Goal: Task Accomplishment & Management: Complete application form

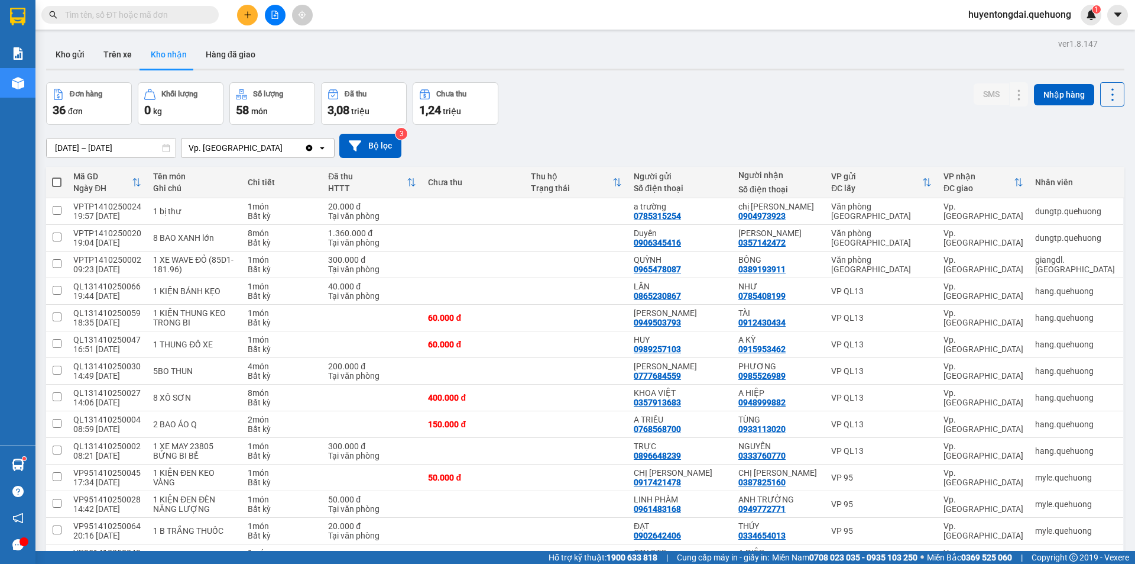
scroll to position [532, 0]
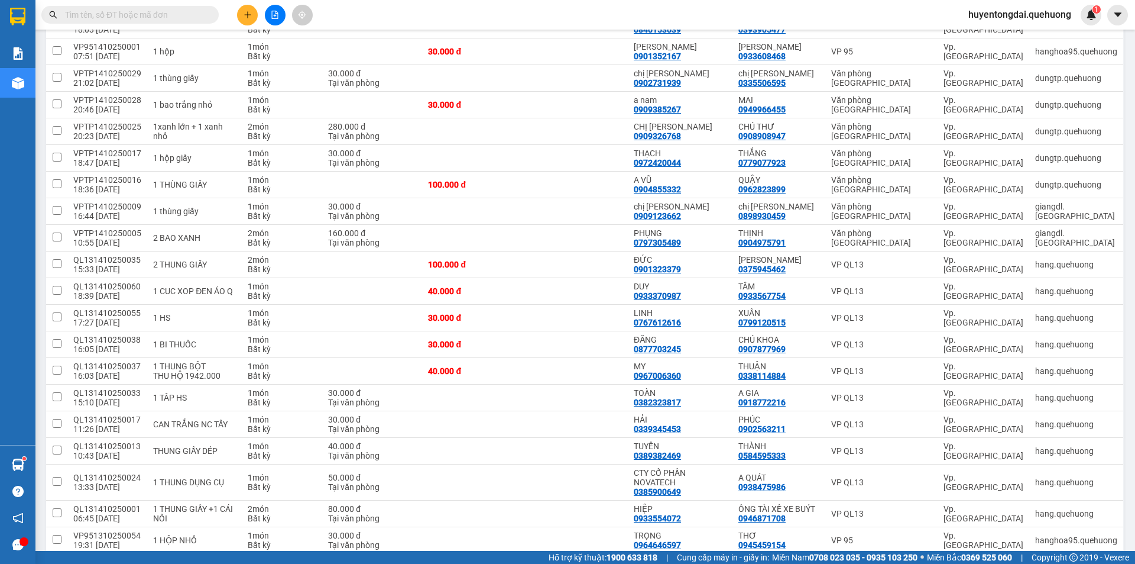
click at [164, 15] on input "text" at bounding box center [135, 14] width 140 height 13
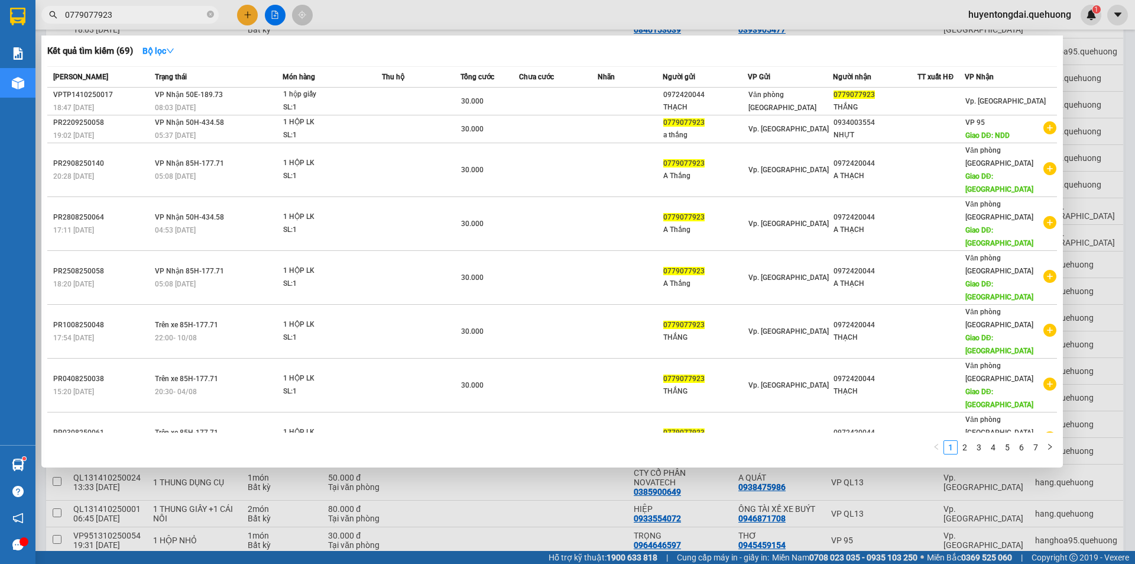
click at [92, 14] on input "0779077923" at bounding box center [135, 14] width 140 height 13
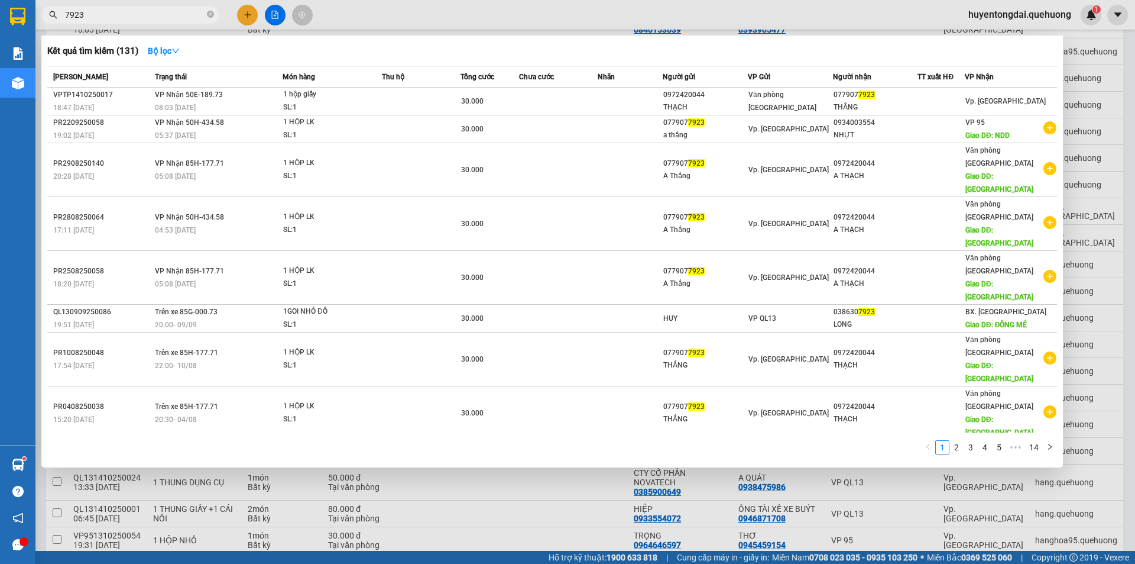
click at [106, 8] on input "7923" at bounding box center [135, 14] width 140 height 13
type input "7"
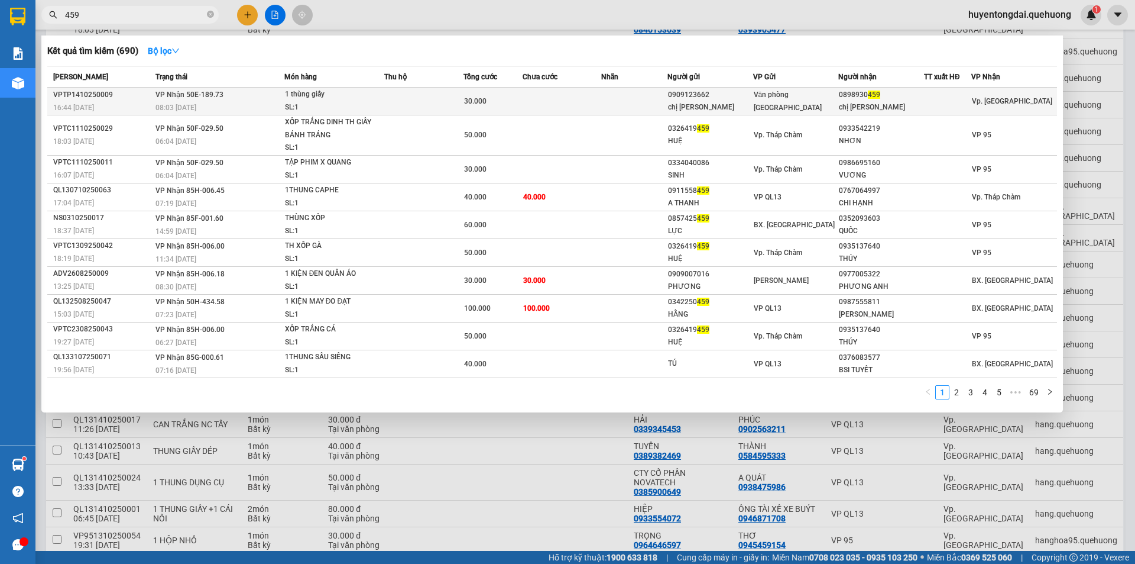
type input "459"
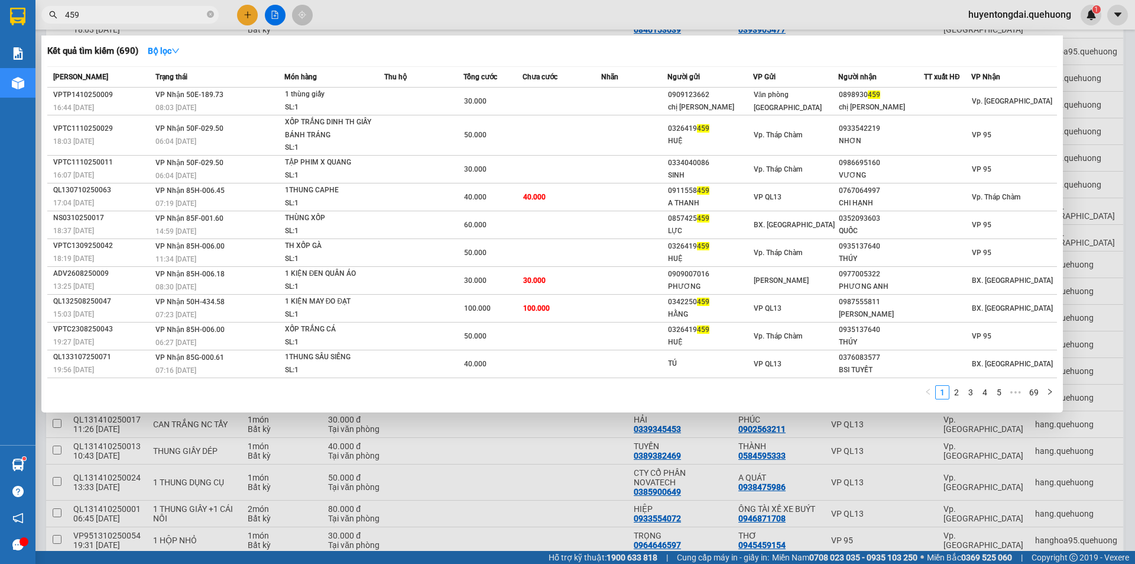
click at [244, 18] on div at bounding box center [567, 282] width 1135 height 564
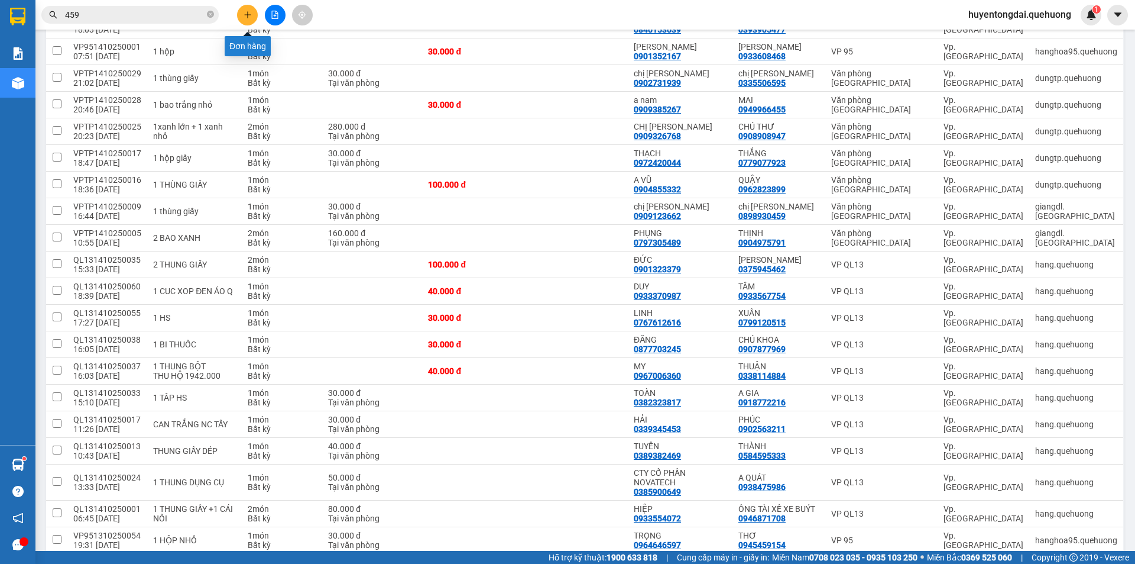
click at [251, 14] on icon "plus" at bounding box center [248, 15] width 8 height 8
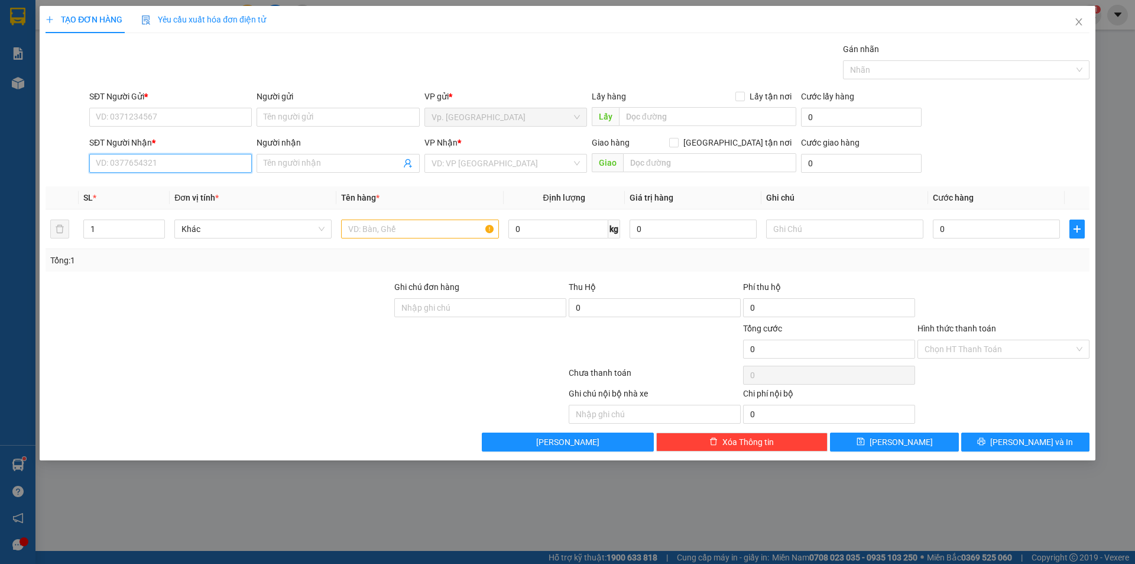
click at [170, 162] on input "SĐT Người Nhận *" at bounding box center [170, 163] width 163 height 19
click at [169, 158] on input "0789798809" at bounding box center [170, 163] width 163 height 19
click at [169, 164] on input "0789798809" at bounding box center [170, 163] width 163 height 19
type input "0789798809"
click at [297, 164] on input "Người nhận" at bounding box center [332, 163] width 137 height 13
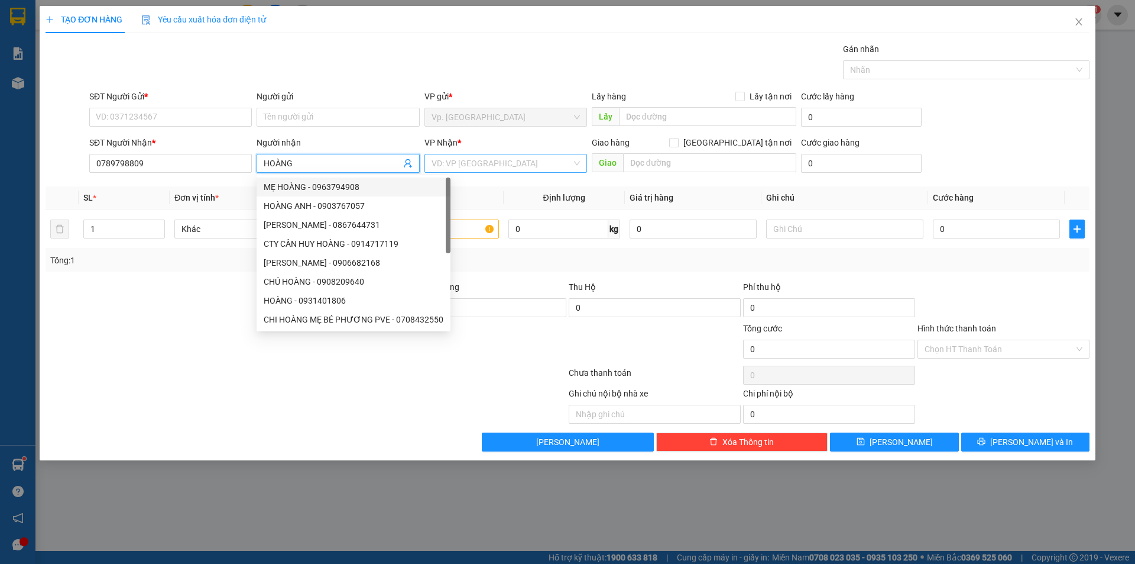
type input "HOÀNG"
click at [460, 163] on input "search" at bounding box center [502, 163] width 140 height 18
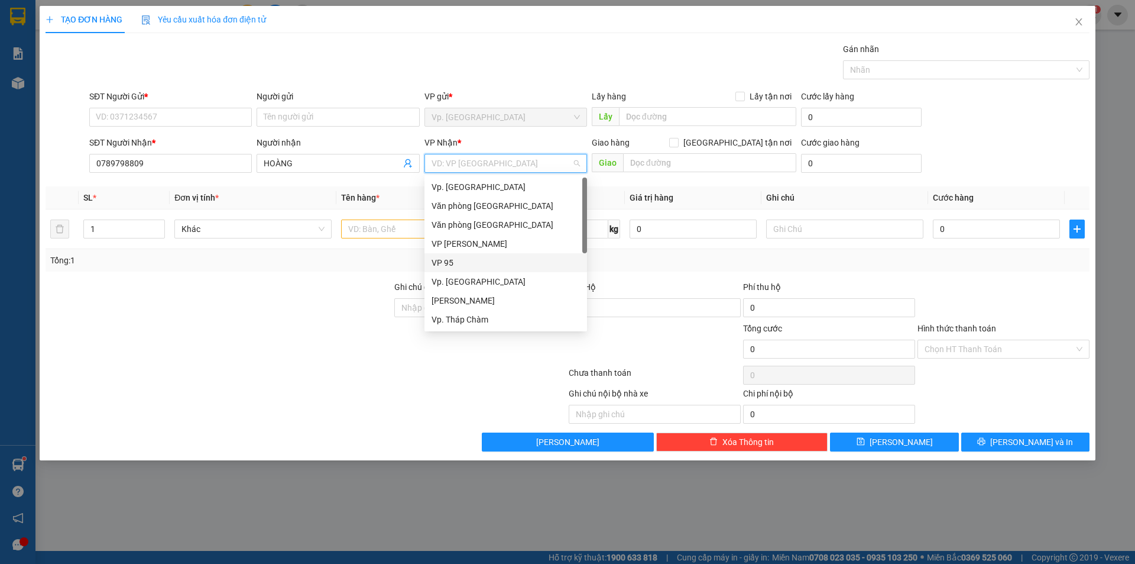
click at [448, 264] on div "VP 95" at bounding box center [506, 262] width 148 height 13
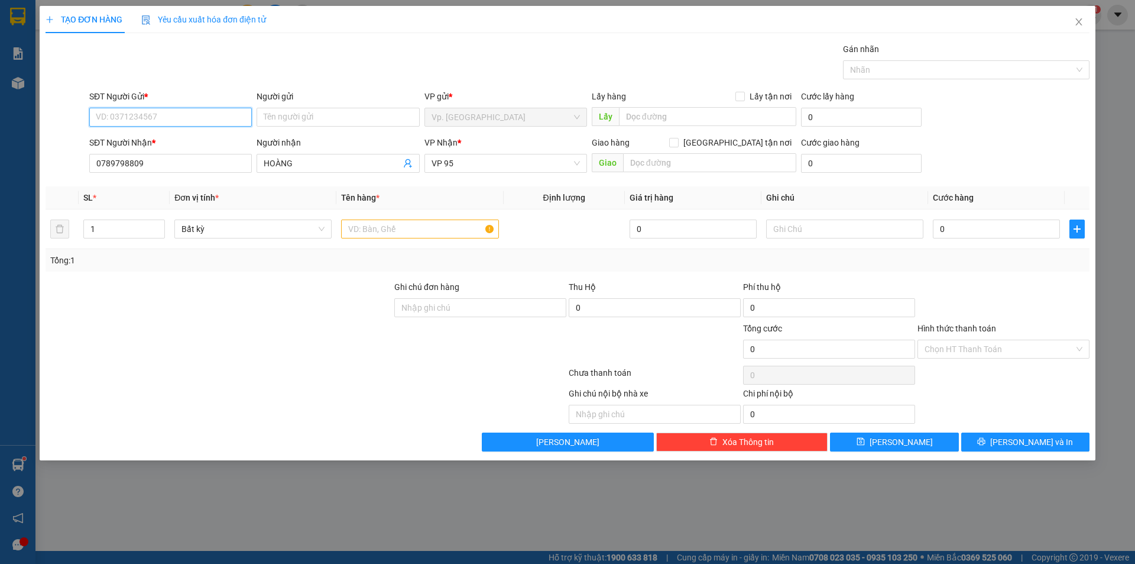
click at [168, 119] on input "SĐT Người Gửi *" at bounding box center [170, 117] width 163 height 19
click at [179, 136] on div "0813355568 - THẮNG" at bounding box center [170, 140] width 148 height 13
type input "0813355568"
type input "THẮNG"
type input "40.000"
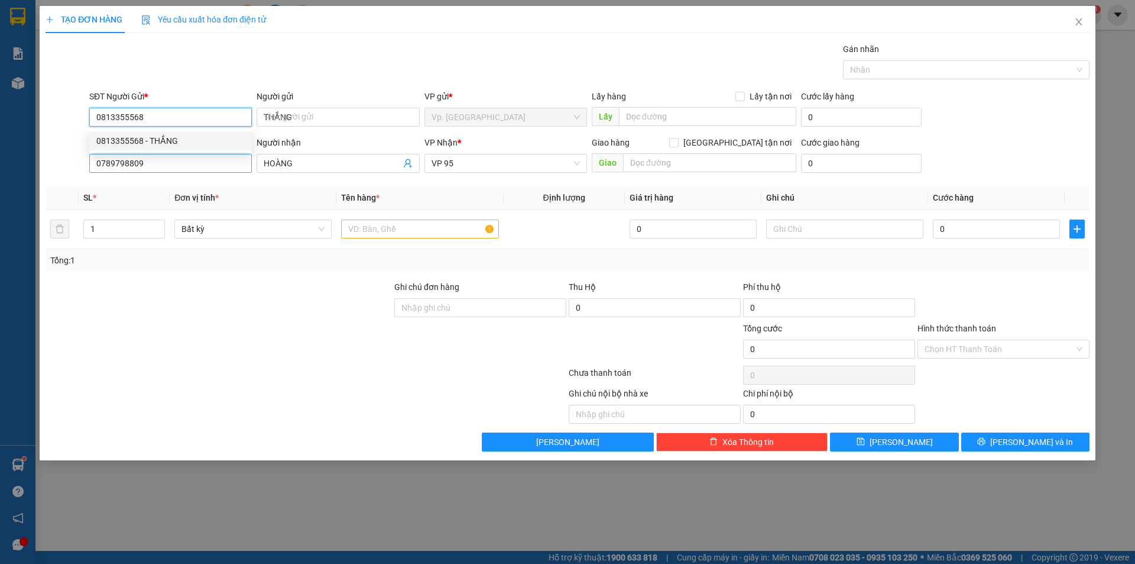
type input "40.000"
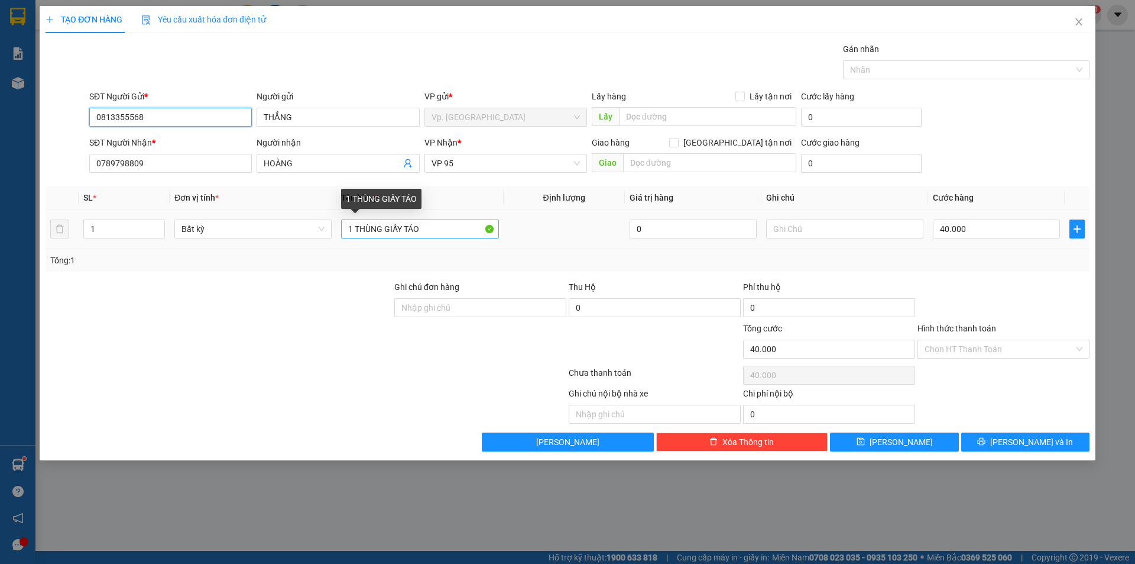
type input "0813355568"
click at [350, 229] on input "1 THÙNG GIẤY TÁO" at bounding box center [419, 228] width 157 height 19
type input "7 THÙNG GIẤY TÁO"
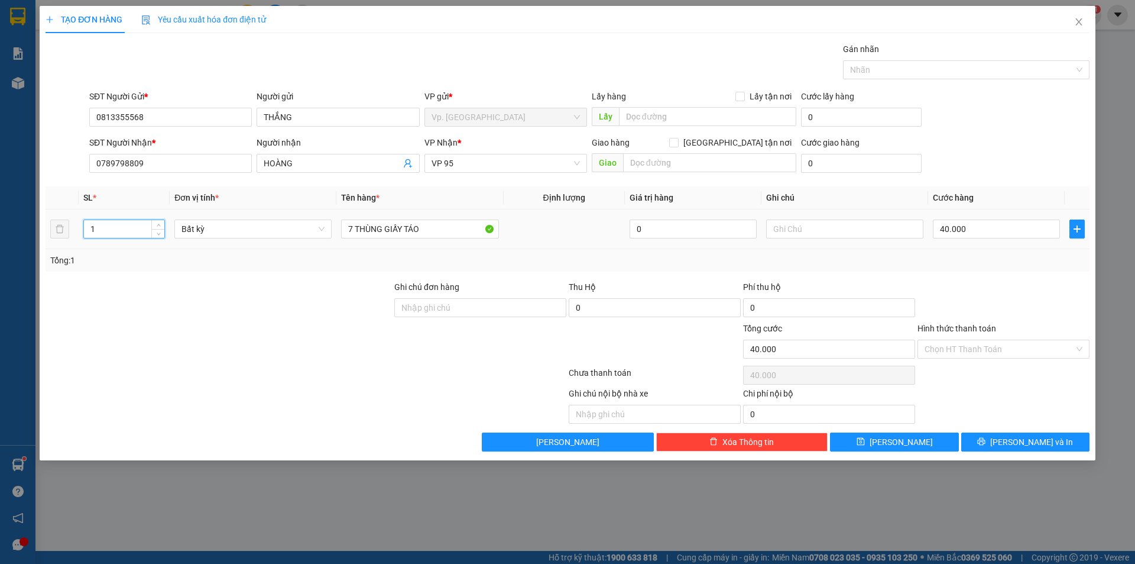
drag, startPoint x: 101, startPoint y: 227, endPoint x: 57, endPoint y: 231, distance: 44.5
click at [70, 231] on tr "1 Bất kỳ 7 THÙNG GIẤY TÁO 0 40.000" at bounding box center [568, 229] width 1044 height 40
type input "7"
click at [803, 223] on input "text" at bounding box center [844, 228] width 157 height 19
type input "0"
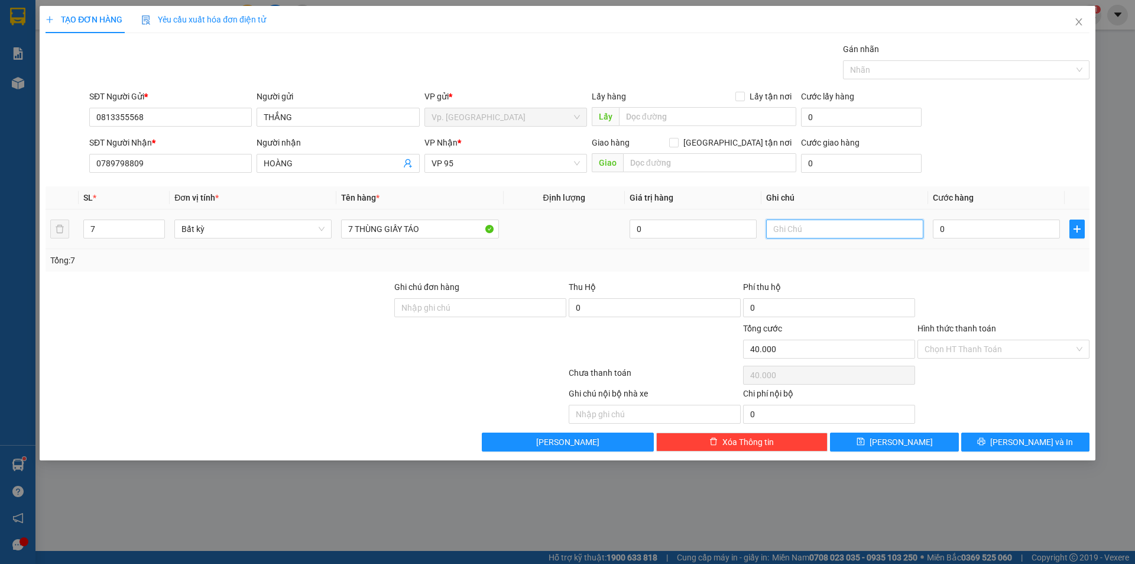
type input "0"
type input "THU HỘ 1.000.000 Đ"
click at [969, 233] on input "0" at bounding box center [996, 228] width 127 height 19
type input "2"
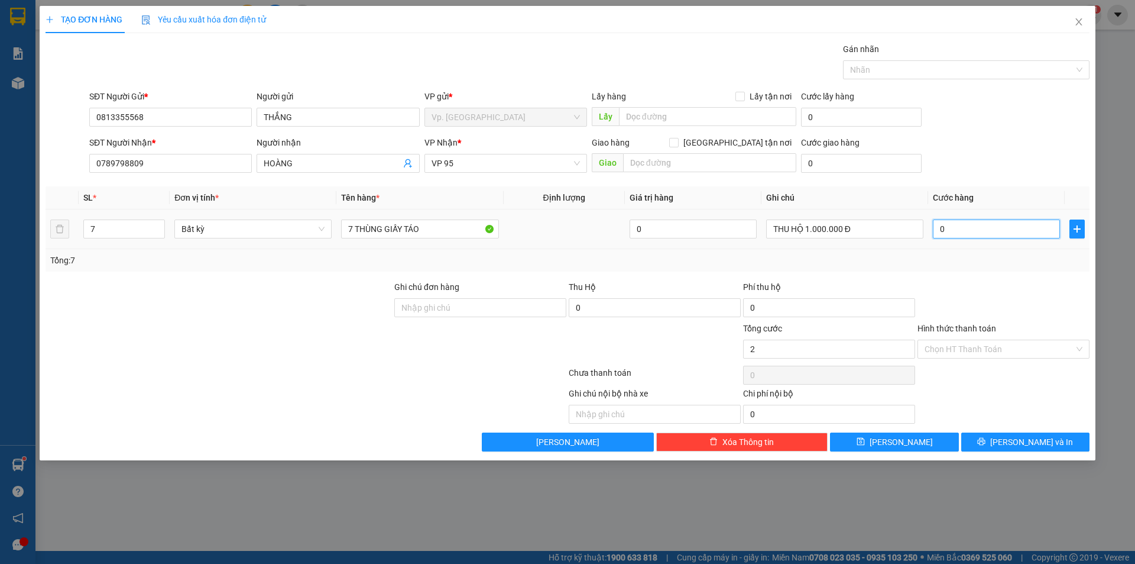
type input "2"
type input "28"
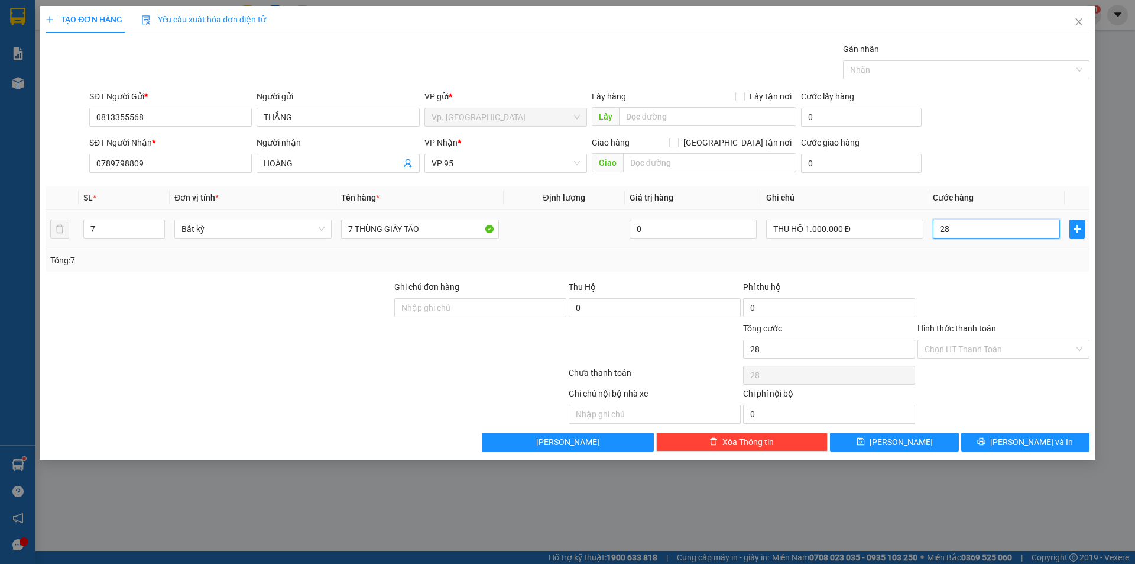
type input "280"
click at [1003, 302] on div at bounding box center [1004, 300] width 174 height 41
type input "280.000"
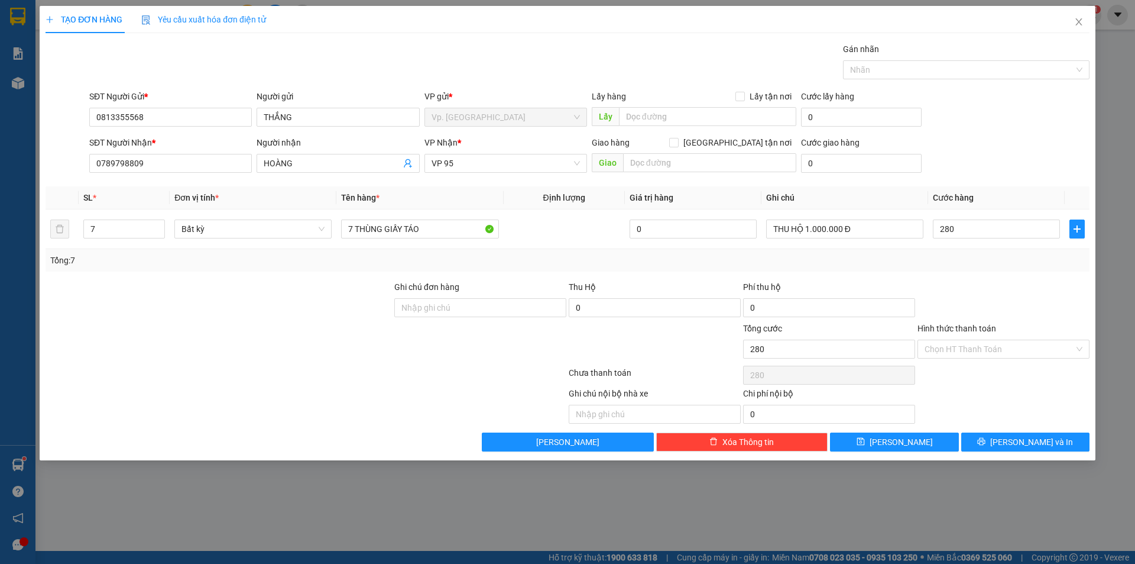
type input "280.000"
click at [972, 344] on input "Hình thức thanh toán" at bounding box center [1000, 349] width 150 height 18
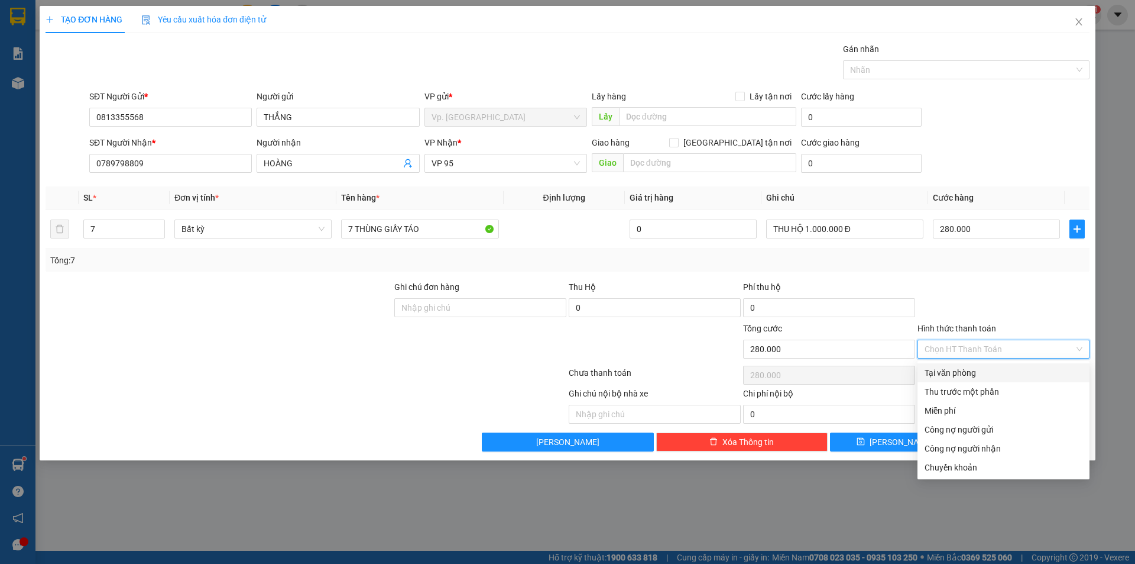
click at [956, 375] on div "Tại văn phòng" at bounding box center [1004, 372] width 158 height 13
type input "0"
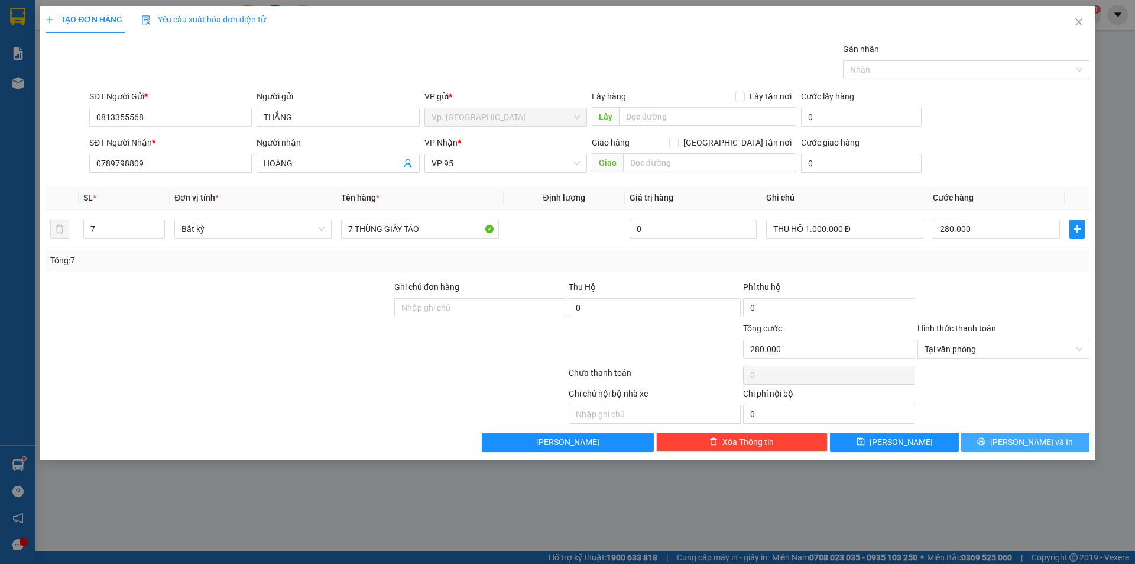
click at [1038, 439] on span "[PERSON_NAME] và In" at bounding box center [1032, 441] width 83 height 13
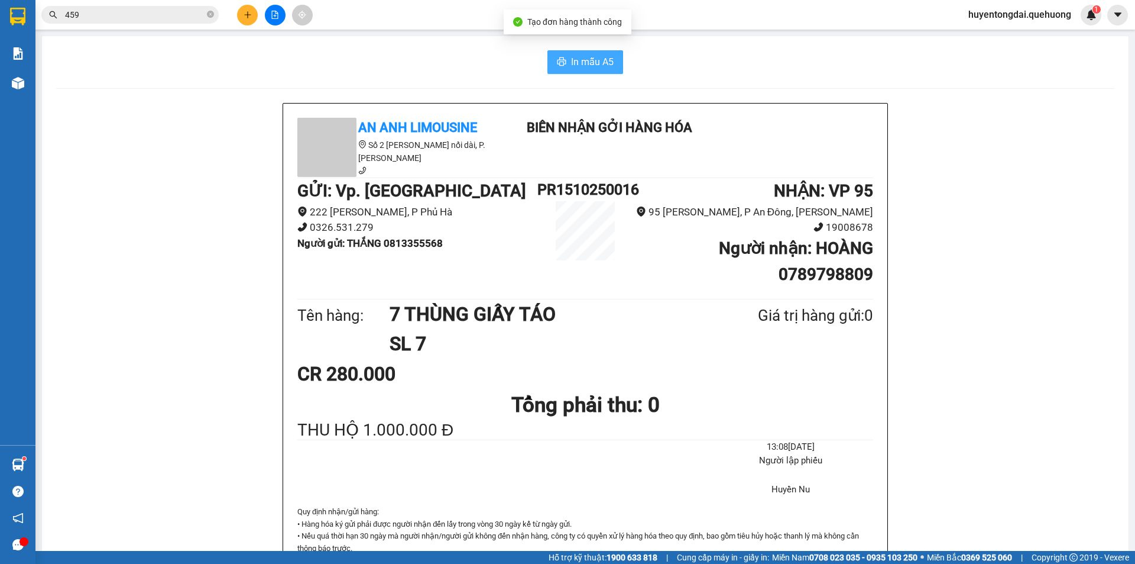
click at [577, 63] on span "In mẫu A5" at bounding box center [592, 61] width 43 height 15
click at [583, 64] on span "In mẫu A5" at bounding box center [592, 61] width 43 height 15
